Goal: Transaction & Acquisition: Obtain resource

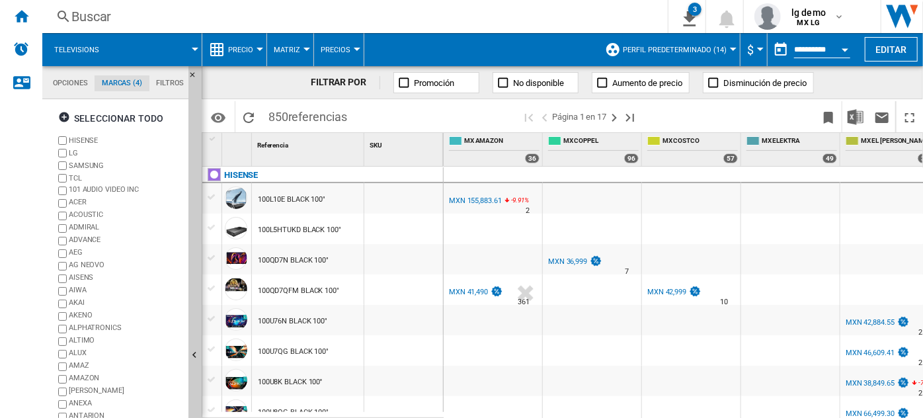
click at [167, 40] on span at bounding box center [156, 49] width 77 height 33
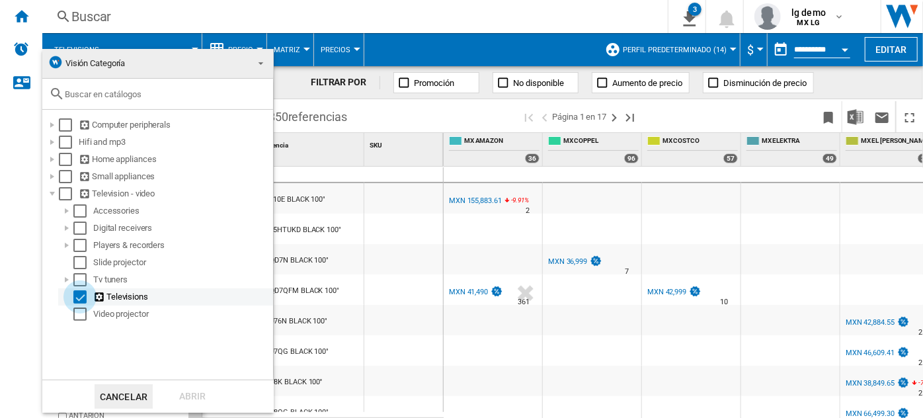
click at [78, 298] on div "Select" at bounding box center [79, 296] width 13 height 13
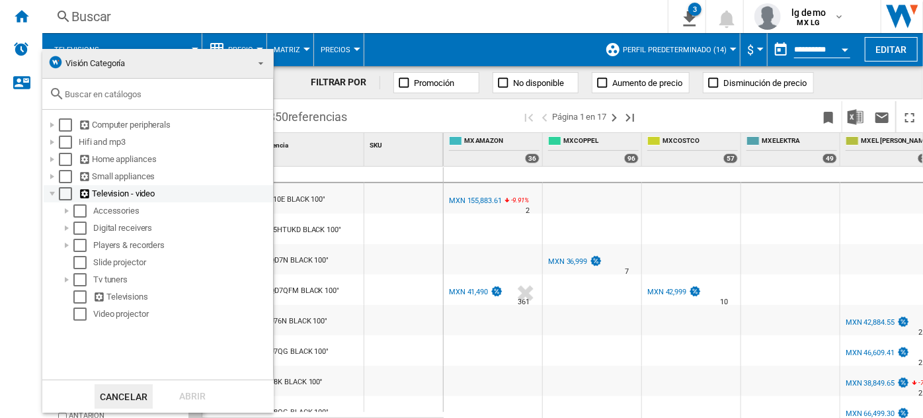
click at [54, 192] on div at bounding box center [52, 193] width 13 height 13
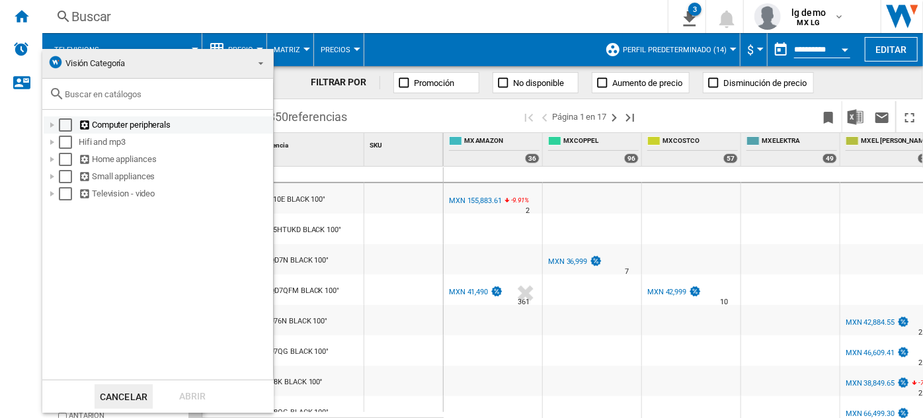
click at [52, 126] on div at bounding box center [52, 124] width 13 height 13
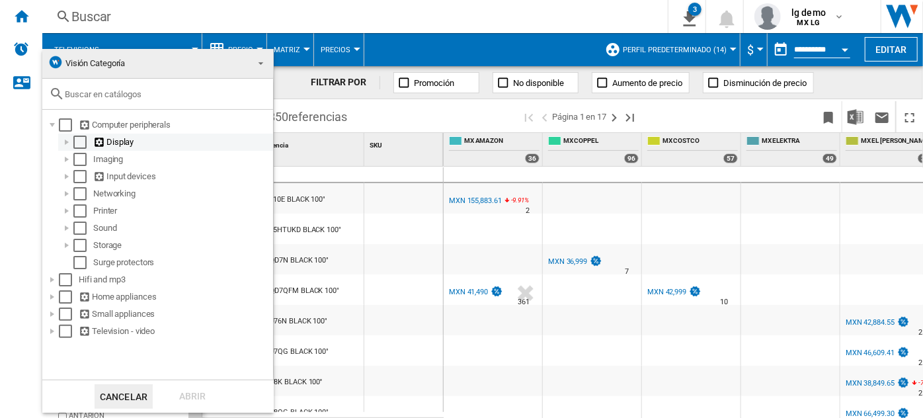
click at [69, 140] on div at bounding box center [66, 142] width 13 height 13
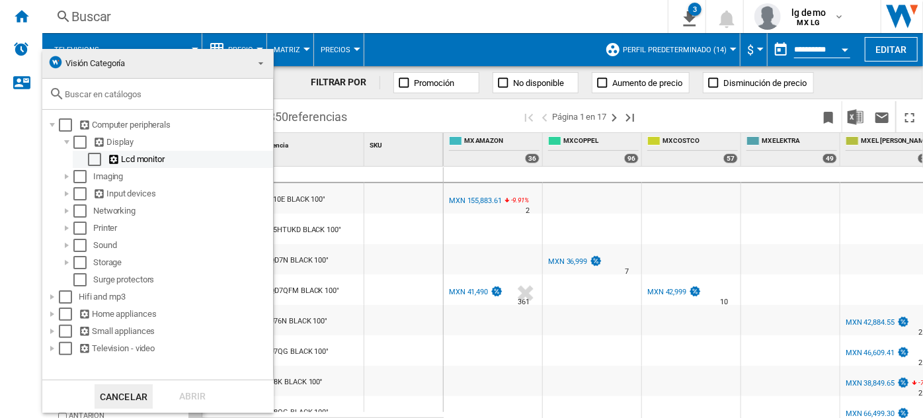
click at [94, 159] on div "Select" at bounding box center [94, 159] width 13 height 13
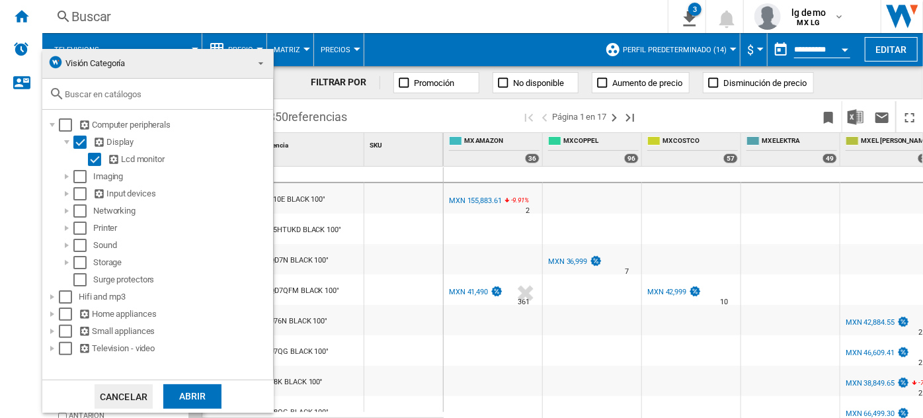
click at [195, 394] on div "Abrir" at bounding box center [192, 396] width 58 height 24
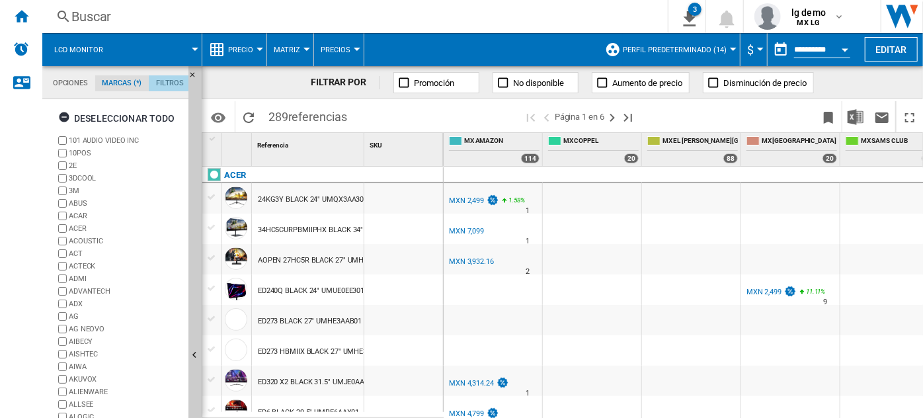
click at [164, 85] on md-tab-item "Filtros" at bounding box center [170, 83] width 42 height 16
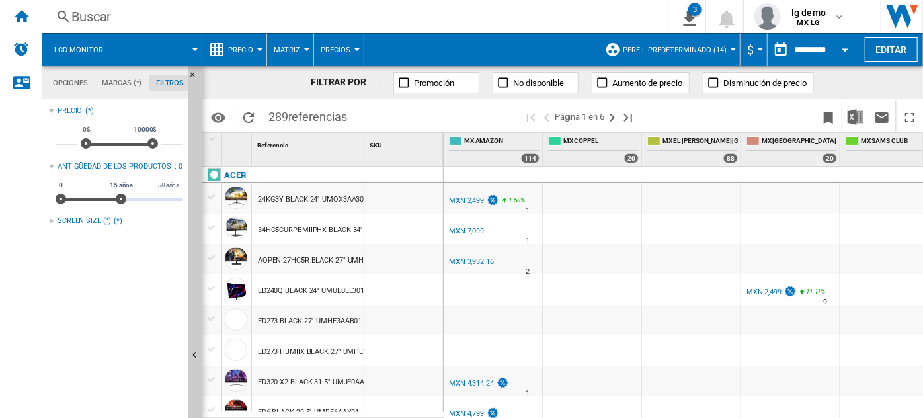
click at [62, 91] on md-tab-item "Opciones" at bounding box center [71, 83] width 50 height 16
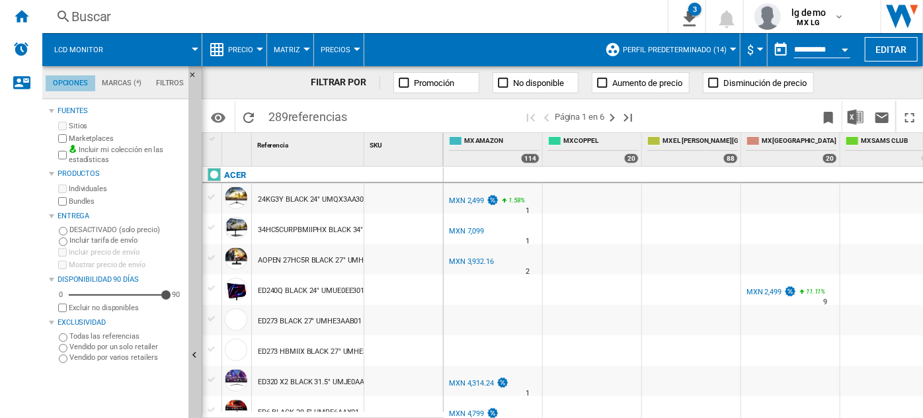
scroll to position [15, 0]
click at [120, 87] on md-tab-item "Marcas (*)" at bounding box center [122, 83] width 54 height 16
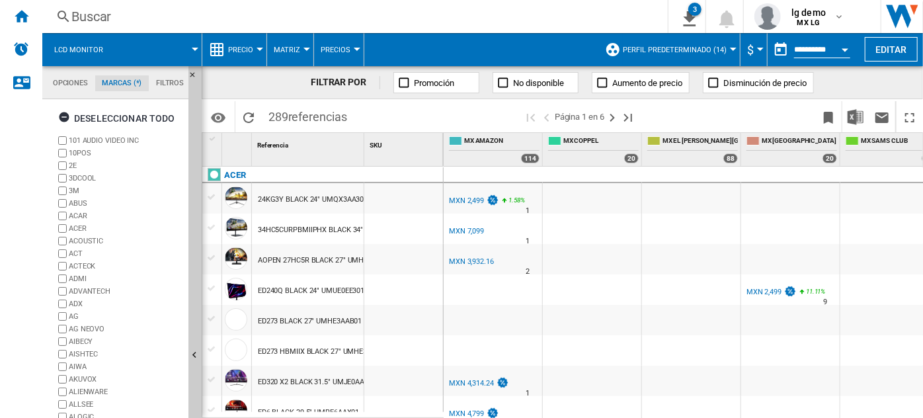
scroll to position [122, 0]
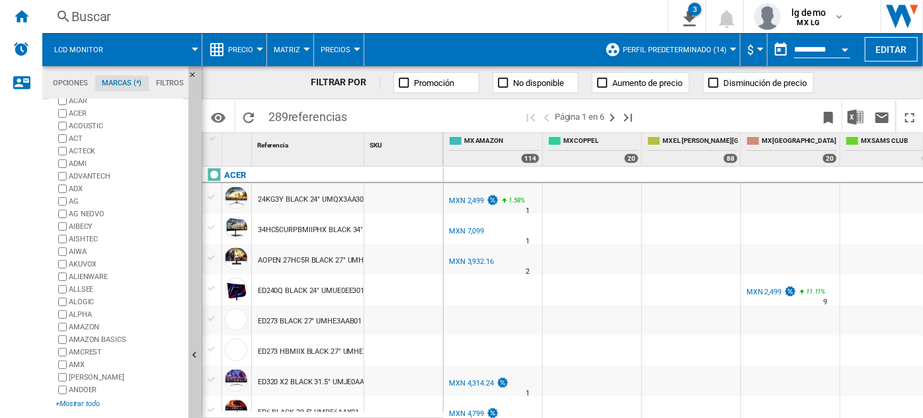
click at [79, 399] on div "+Mostrar todo" at bounding box center [120, 404] width 128 height 10
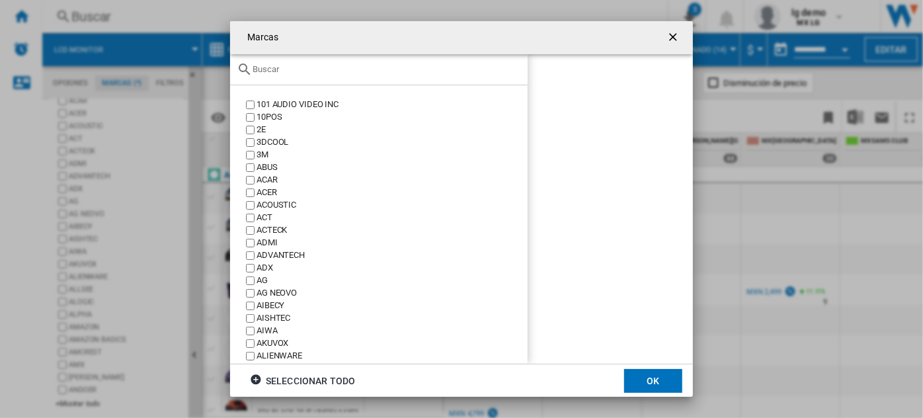
click at [286, 75] on div "Marcas 101 ..." at bounding box center [379, 69] width 298 height 31
click at [282, 71] on input "Marcas 101 ..." at bounding box center [387, 69] width 269 height 10
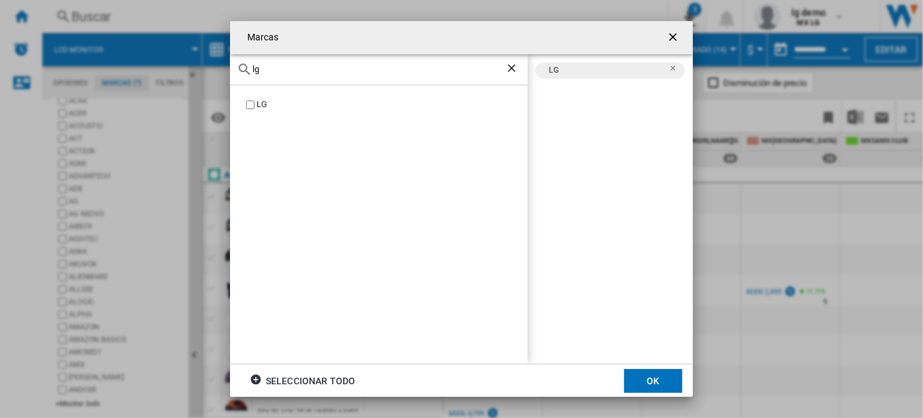
drag, startPoint x: 272, startPoint y: 72, endPoint x: 234, endPoint y: 66, distance: 38.2
click at [234, 66] on div "lg" at bounding box center [379, 69] width 298 height 31
drag, startPoint x: 306, startPoint y: 71, endPoint x: 171, endPoint y: 68, distance: 135.6
click at [171, 68] on div "Marcas acer ACER ACER LG Seleccionar todo OK" at bounding box center [461, 209] width 923 height 418
click at [273, 104] on div "SAMSUNG" at bounding box center [392, 105] width 271 height 13
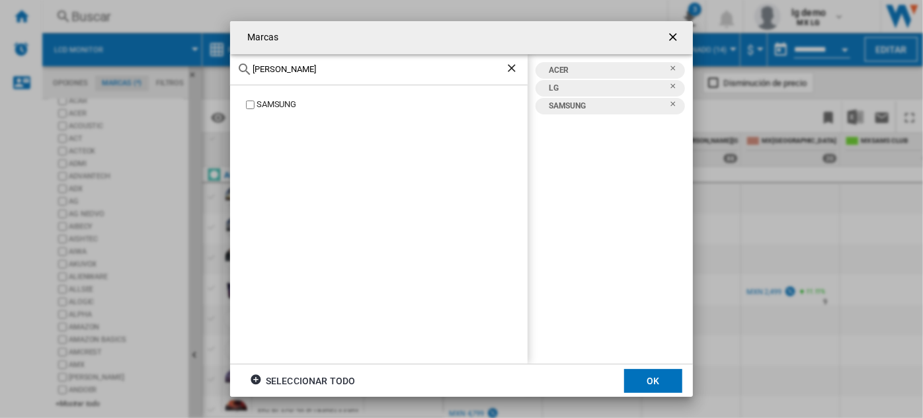
drag, startPoint x: 318, startPoint y: 73, endPoint x: 213, endPoint y: 70, distance: 105.2
click at [213, 70] on div "[PERSON_NAME] SAMSUNG ACER LG SAMSUNG Seleccionar todo OK" at bounding box center [461, 209] width 923 height 418
type input "hp"
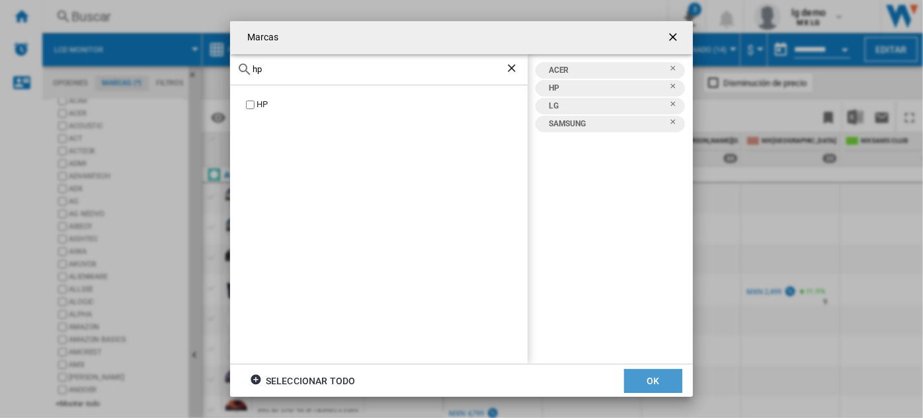
click at [646, 386] on button "OK" at bounding box center [653, 381] width 58 height 24
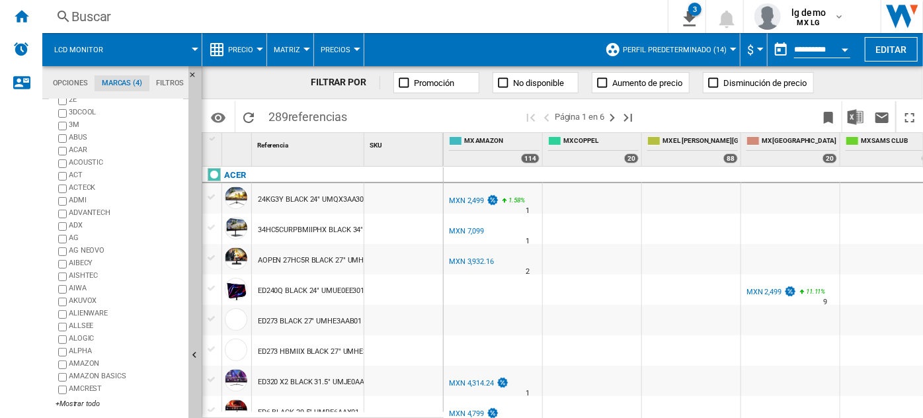
scroll to position [11, 0]
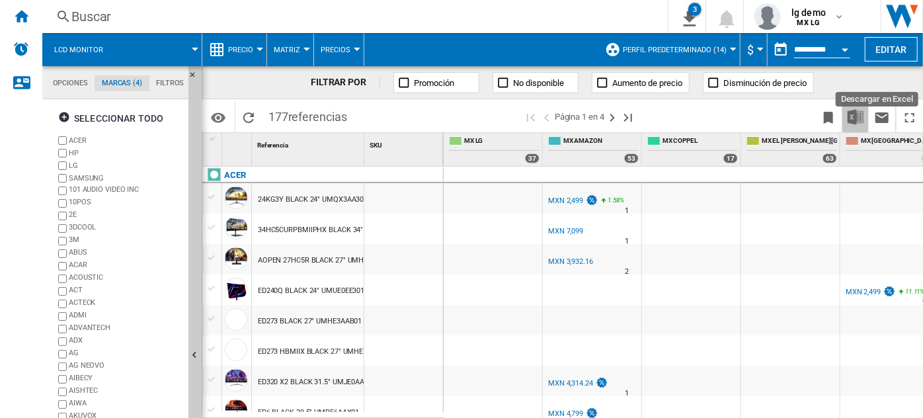
click at [863, 121] on img "Descargar en Excel" at bounding box center [856, 117] width 16 height 16
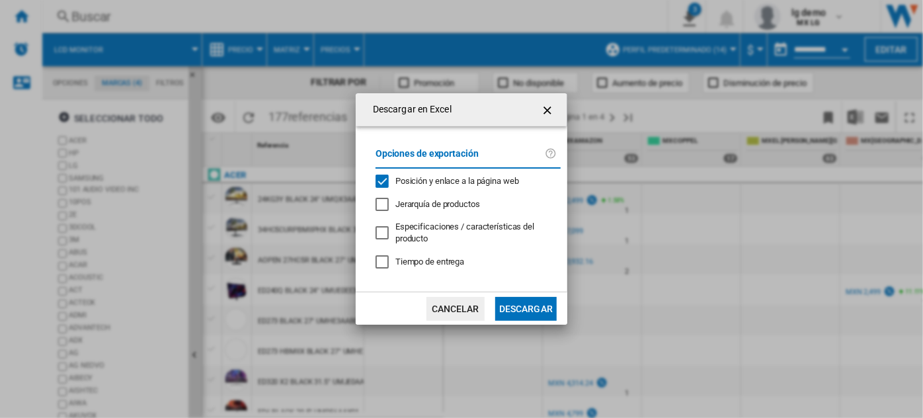
click at [544, 312] on button "Descargar" at bounding box center [526, 309] width 62 height 24
